Goal: Task Accomplishment & Management: Manage account settings

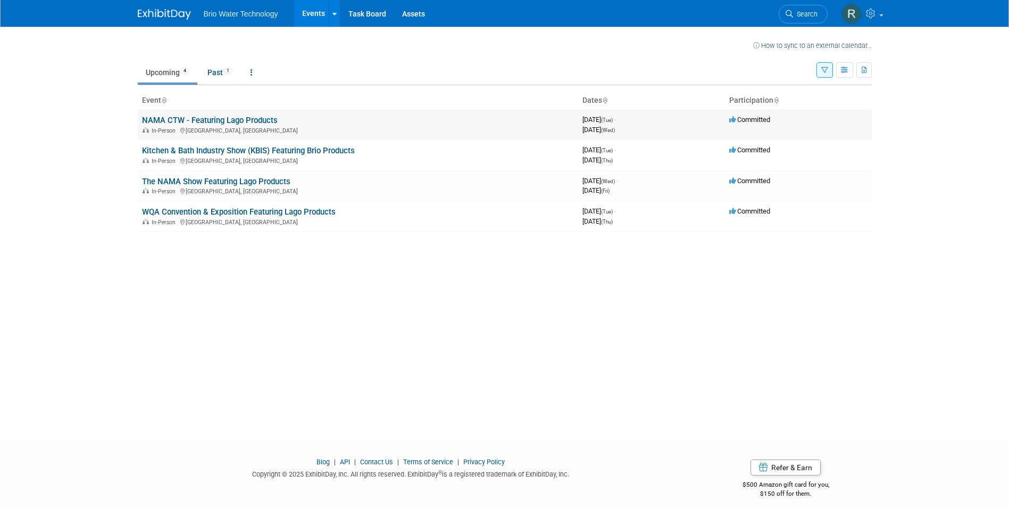
click at [170, 118] on link "NAMA CTW - Featuring Lago Products" at bounding box center [210, 120] width 136 height 10
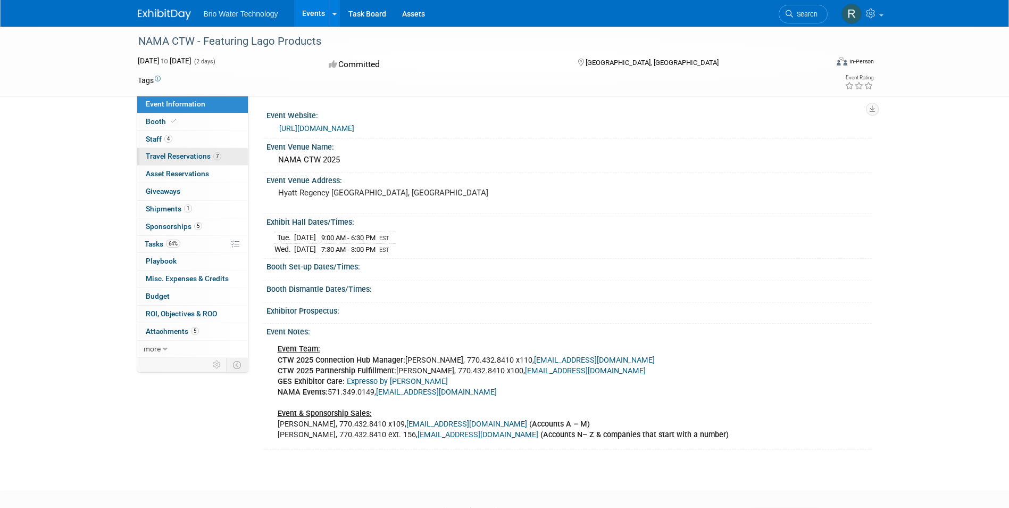
click at [153, 157] on span "Travel Reservations 7" at bounding box center [184, 156] width 76 height 9
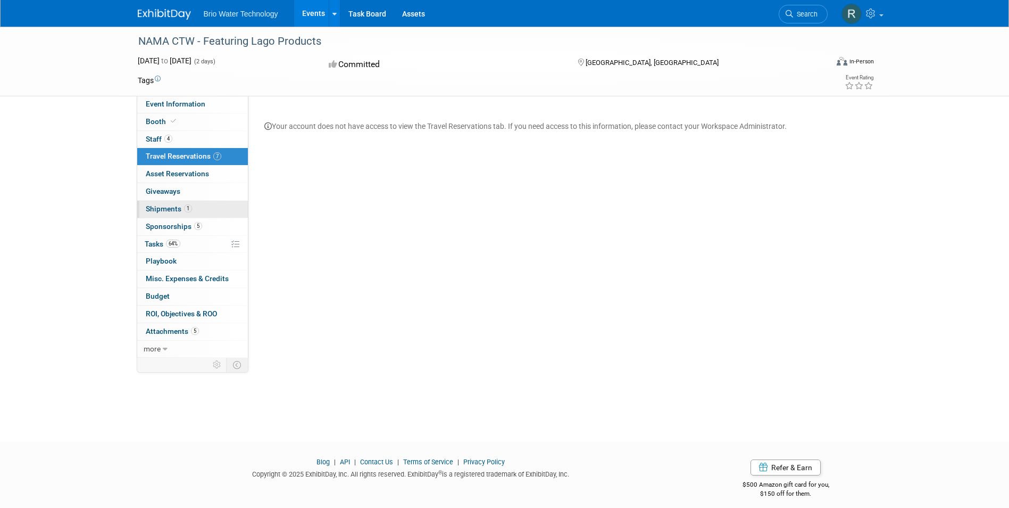
click at [161, 208] on span "Shipments 1" at bounding box center [169, 208] width 46 height 9
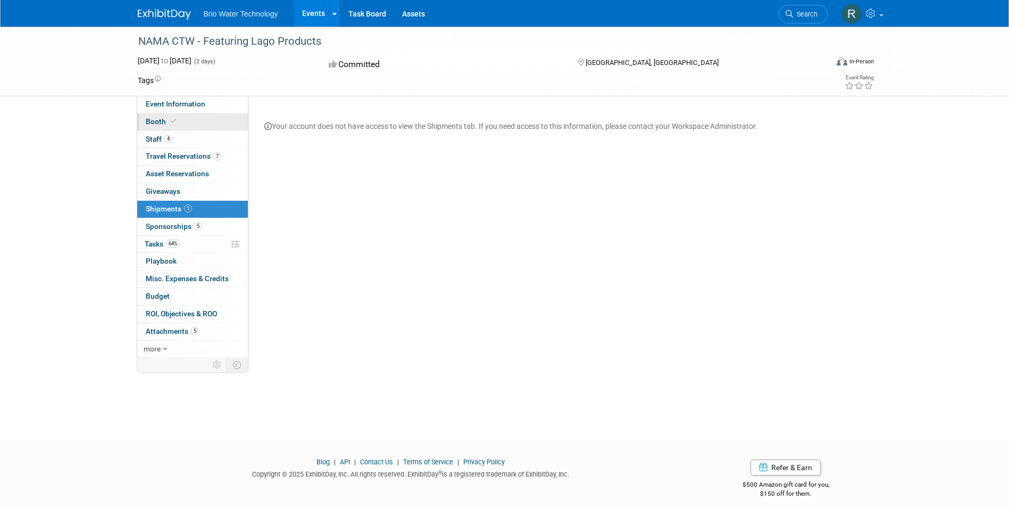
click at [155, 121] on span "Booth" at bounding box center [162, 121] width 32 height 9
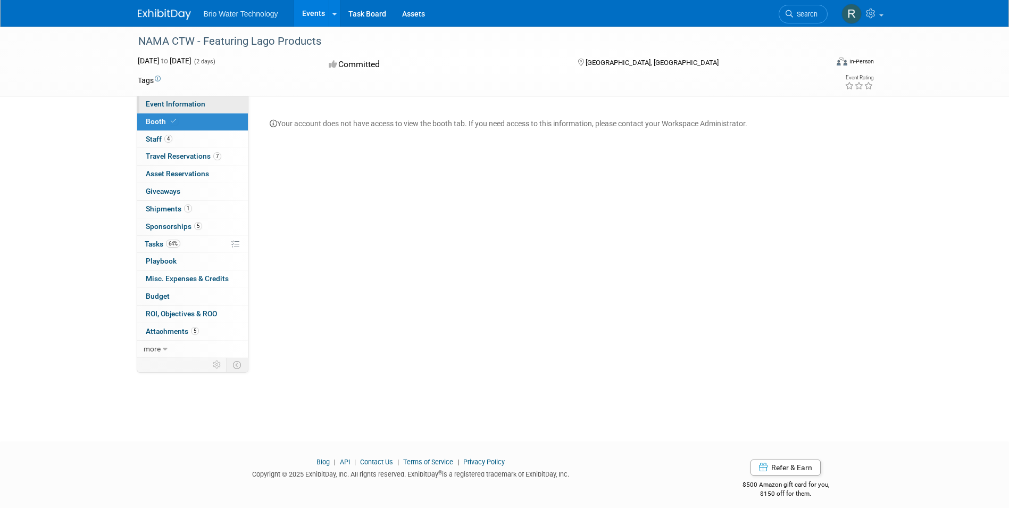
click at [163, 105] on span "Event Information" at bounding box center [176, 103] width 60 height 9
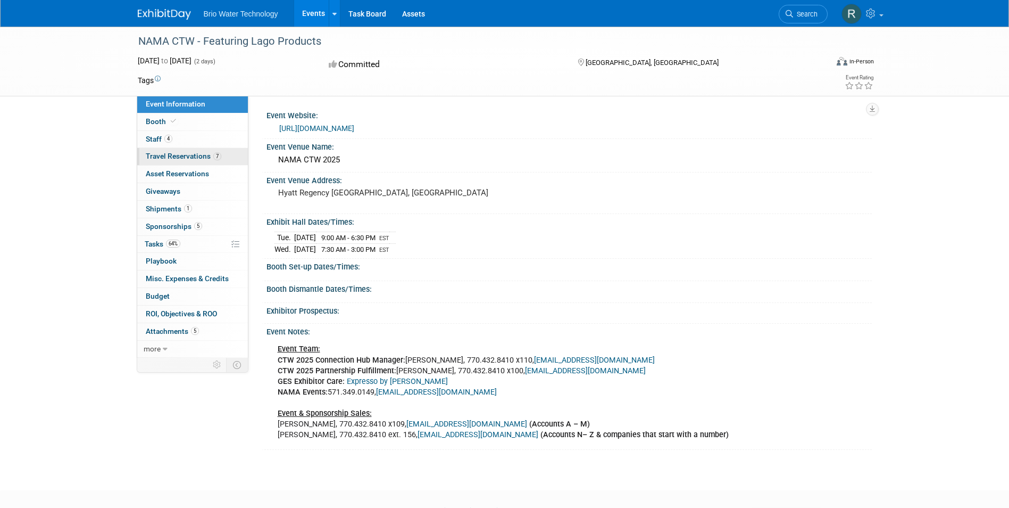
click at [155, 155] on span "Travel Reservations 7" at bounding box center [184, 156] width 76 height 9
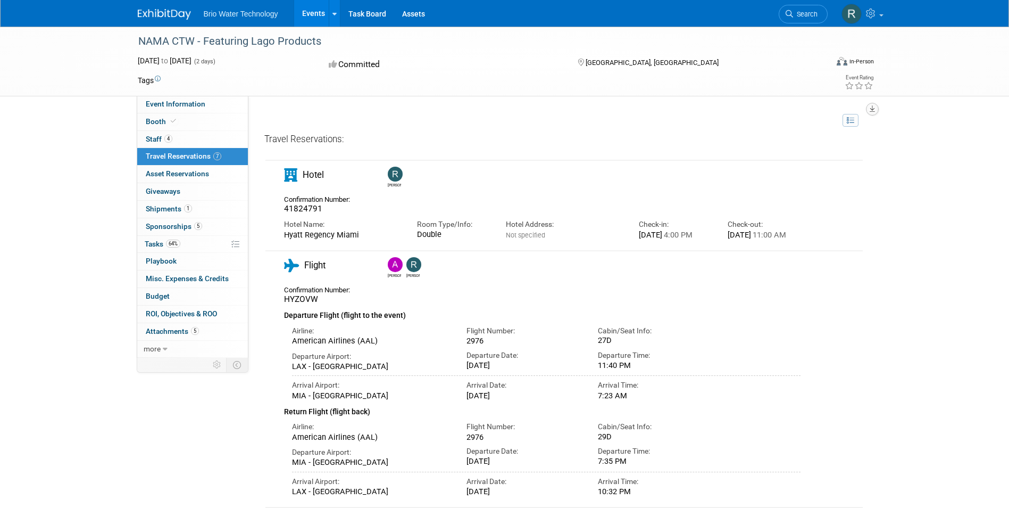
click at [872, 109] on icon "button" at bounding box center [872, 108] width 5 height 7
click at [818, 147] on link "Export tab to PDF" at bounding box center [825, 139] width 89 height 15
drag, startPoint x: 467, startPoint y: 350, endPoint x: 494, endPoint y: 354, distance: 27.5
click at [494, 345] on div "2976" at bounding box center [524, 341] width 115 height 10
click at [876, 109] on button "button" at bounding box center [872, 109] width 13 height 13
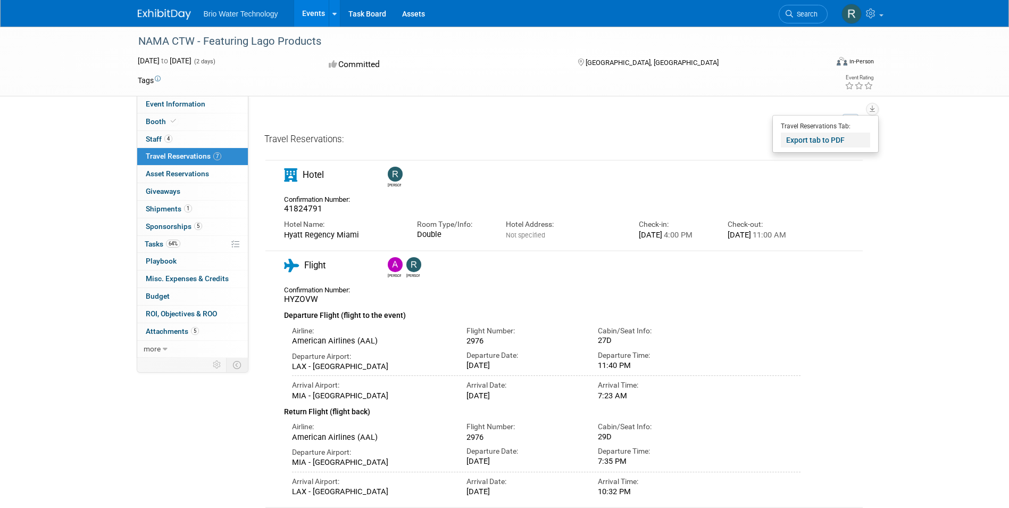
click at [838, 141] on link "Export tab to PDF" at bounding box center [825, 139] width 89 height 15
